Goal: Obtain resource: Download file/media

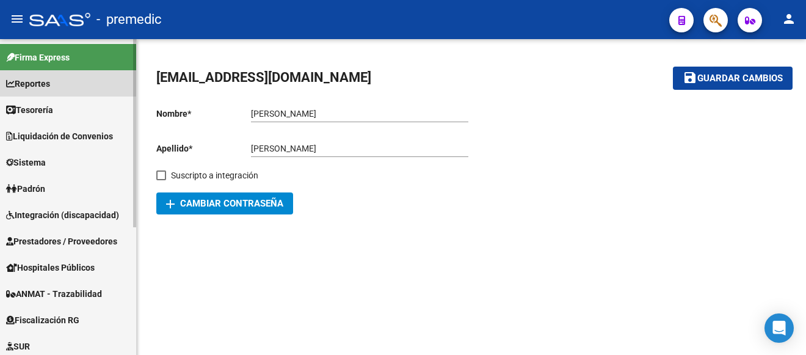
click at [31, 81] on span "Reportes" at bounding box center [28, 83] width 44 height 13
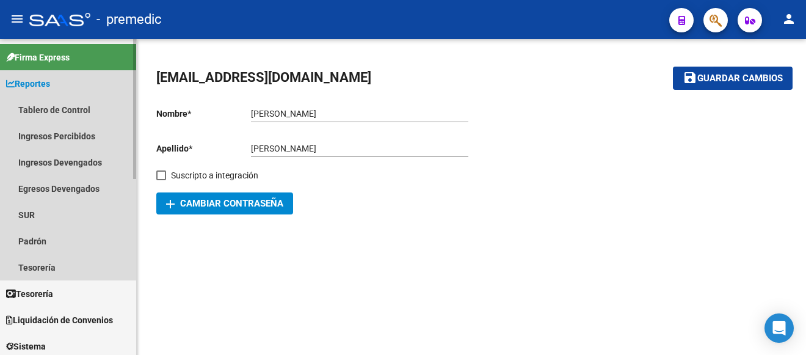
click at [31, 81] on span "Reportes" at bounding box center [28, 83] width 44 height 13
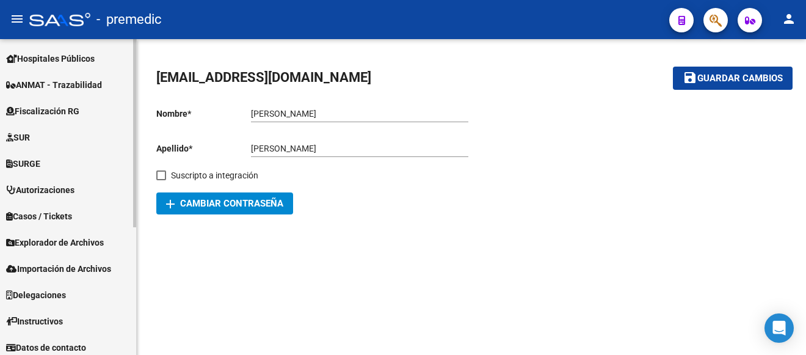
scroll to position [208, 0]
click at [140, 234] on mat-sidenav-container "Firma Express Reportes Tablero de Control Ingresos Percibidos Análisis de todos…" at bounding box center [403, 196] width 806 height 315
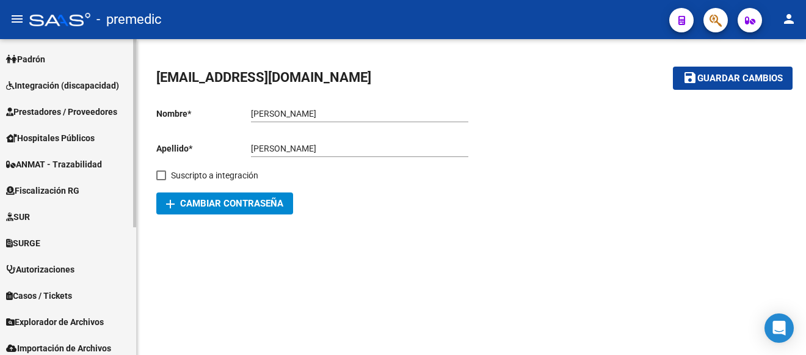
click at [135, 129] on div at bounding box center [134, 210] width 3 height 188
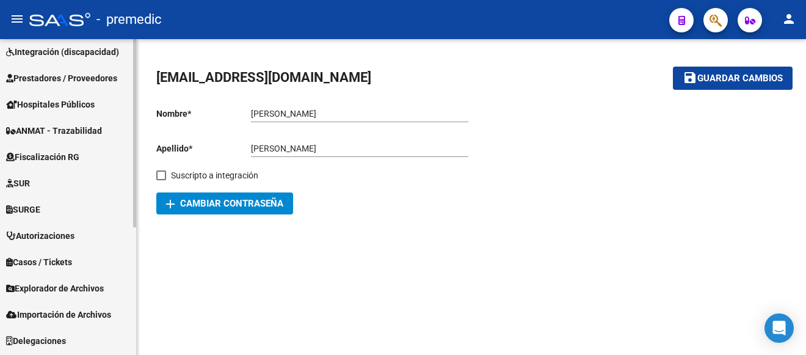
scroll to position [214, 0]
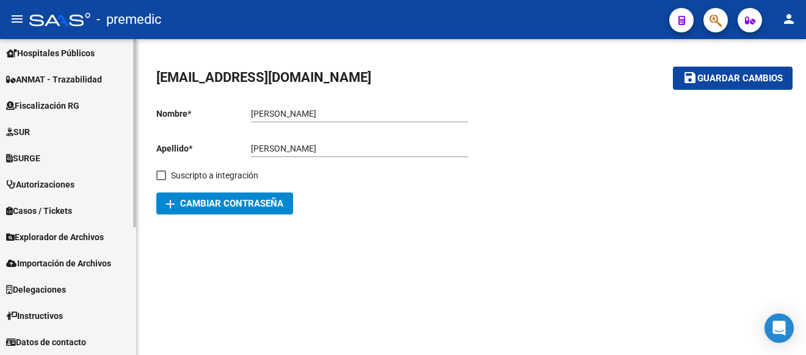
click at [135, 192] on div at bounding box center [134, 261] width 3 height 188
click at [43, 233] on span "Explorador de Archivos" at bounding box center [55, 236] width 98 height 13
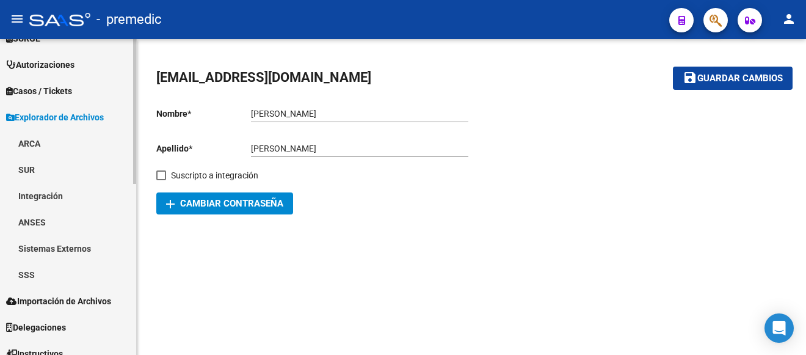
scroll to position [347, 0]
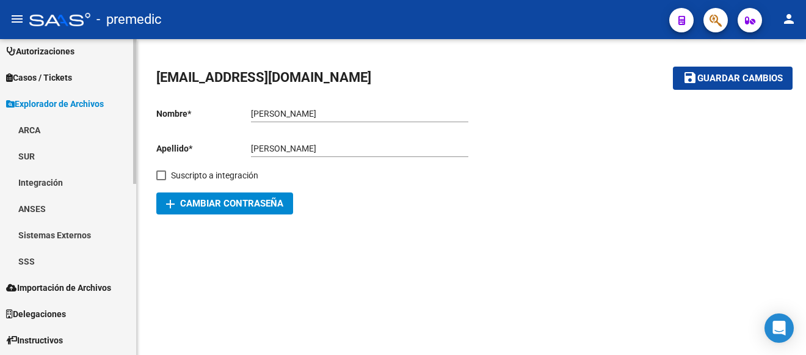
click at [129, 273] on div "Firma Express Reportes Tablero de Control Ingresos Percibidos Análisis de todos…" at bounding box center [69, 35] width 139 height 687
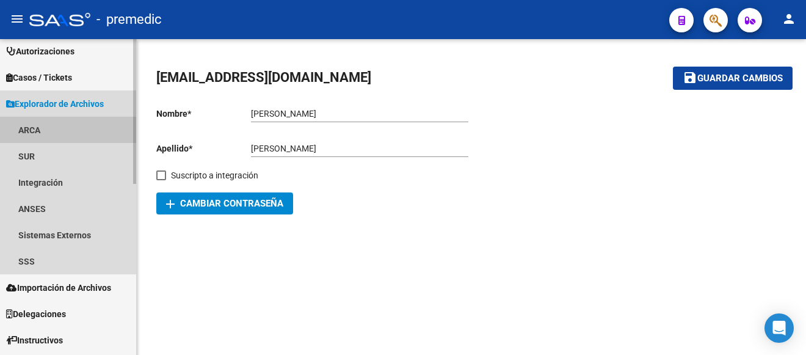
click at [28, 128] on link "ARCA" at bounding box center [68, 130] width 136 height 26
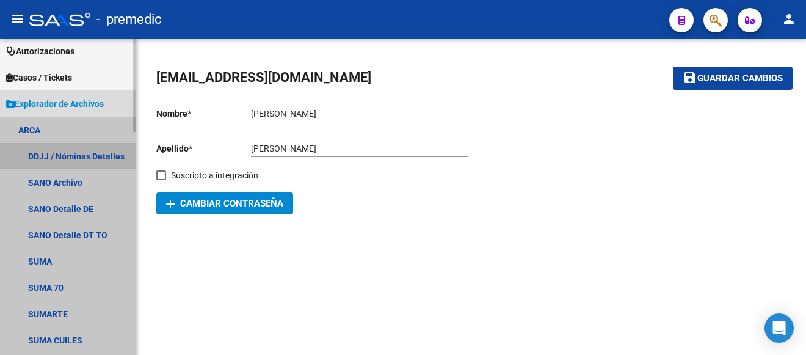
click at [53, 153] on link "DDJJ / Nóminas Detalles" at bounding box center [68, 156] width 136 height 26
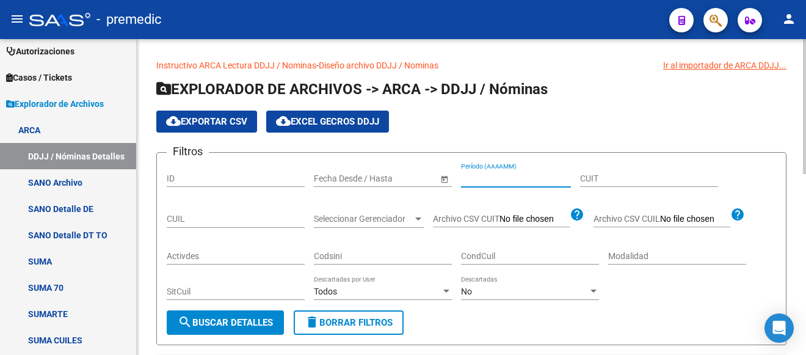
click at [491, 175] on input "Período (AAAAMM)" at bounding box center [516, 178] width 110 height 10
type input "202504"
click at [609, 176] on input "CUIT" at bounding box center [649, 178] width 138 height 10
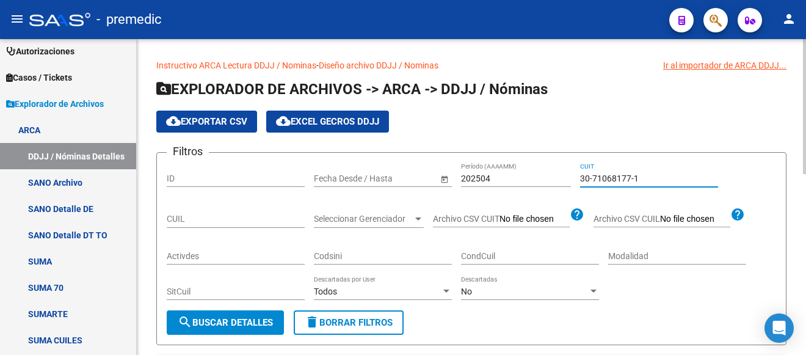
type input "30-71068177-1"
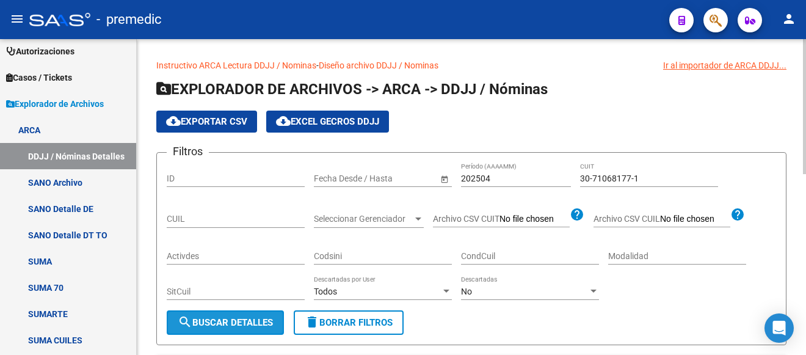
click at [226, 316] on button "search Buscar Detalles" at bounding box center [225, 322] width 117 height 24
click at [522, 323] on form "Filtros ID Start date – End date Fecha Desde / Hasta 202504 Período (AAAAMM) 30…" at bounding box center [471, 248] width 630 height 193
click at [207, 118] on span "cloud_download Exportar CSV" at bounding box center [206, 121] width 81 height 11
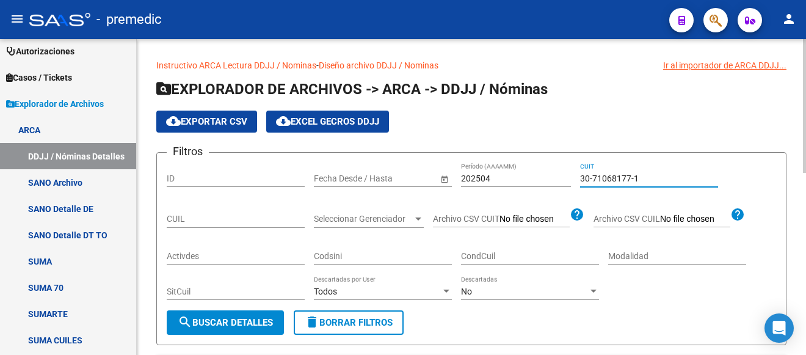
drag, startPoint x: 650, startPoint y: 183, endPoint x: 489, endPoint y: 173, distance: 161.4
click at [489, 173] on div "Filtros ID Start date – End date Fecha Desde / Hasta 202504 Período (AAAAMM) 30…" at bounding box center [471, 236] width 609 height 148
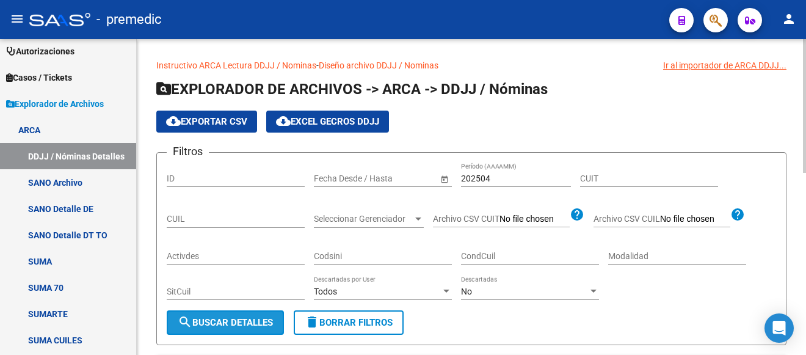
click at [221, 315] on button "search Buscar Detalles" at bounding box center [225, 322] width 117 height 24
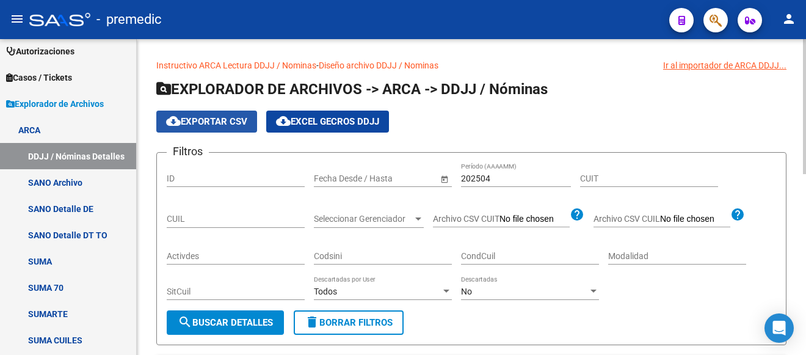
click at [218, 117] on span "cloud_download Exportar CSV" at bounding box center [206, 121] width 81 height 11
click at [490, 176] on input "202504" at bounding box center [516, 178] width 110 height 10
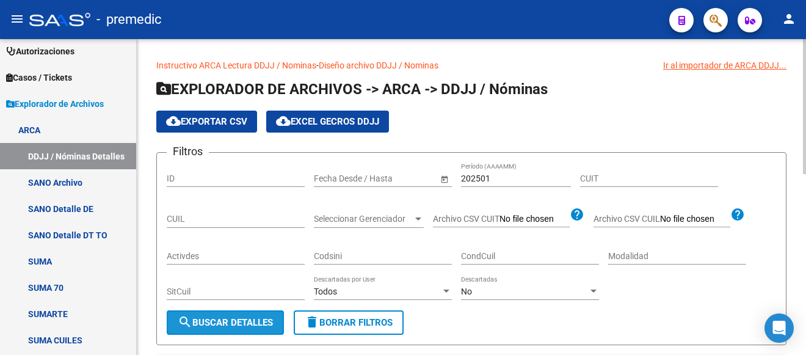
click at [216, 319] on span "search Buscar Detalles" at bounding box center [225, 322] width 95 height 11
click at [225, 117] on span "cloud_download Exportar CSV" at bounding box center [206, 121] width 81 height 11
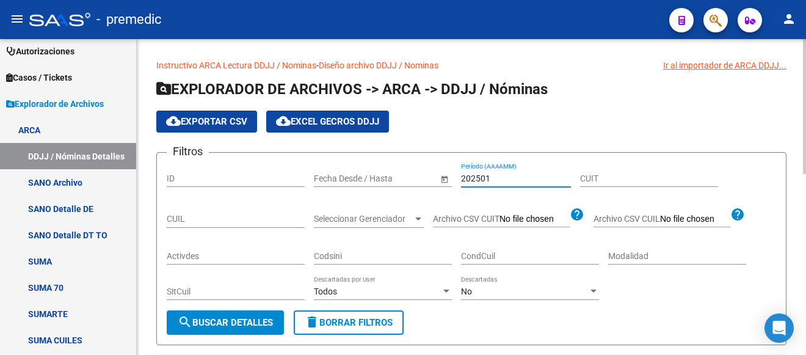
click at [490, 182] on input "202501" at bounding box center [516, 178] width 110 height 10
click at [226, 118] on span "cloud_download Exportar CSV" at bounding box center [206, 121] width 81 height 11
drag, startPoint x: 484, startPoint y: 178, endPoint x: 492, endPoint y: 181, distance: 8.5
click at [492, 181] on input "202502" at bounding box center [516, 178] width 110 height 10
click at [210, 123] on span "cloud_download Exportar CSV" at bounding box center [206, 121] width 81 height 11
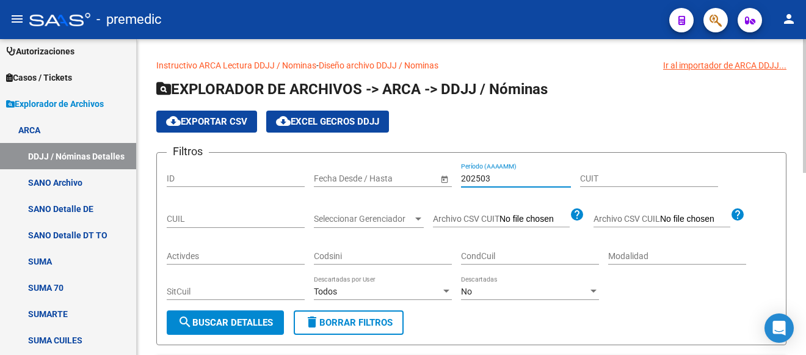
drag, startPoint x: 486, startPoint y: 173, endPoint x: 499, endPoint y: 178, distance: 13.5
click at [499, 178] on input "202503" at bounding box center [516, 178] width 110 height 10
click at [221, 123] on span "cloud_download Exportar CSV" at bounding box center [206, 121] width 81 height 11
drag, startPoint x: 485, startPoint y: 176, endPoint x: 494, endPoint y: 175, distance: 9.2
click at [494, 175] on input "202505" at bounding box center [516, 178] width 110 height 10
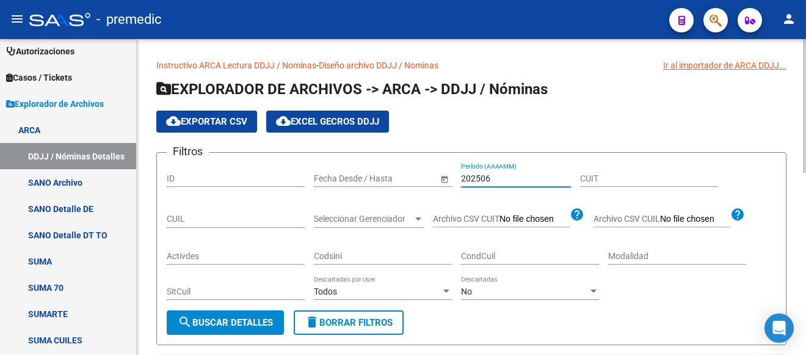
click at [222, 123] on span "cloud_download Exportar CSV" at bounding box center [206, 121] width 81 height 11
click at [490, 181] on input "202506" at bounding box center [516, 178] width 110 height 10
type input "202507"
click at [215, 120] on span "cloud_download Exportar CSV" at bounding box center [206, 121] width 81 height 11
